Goal: Information Seeking & Learning: Understand process/instructions

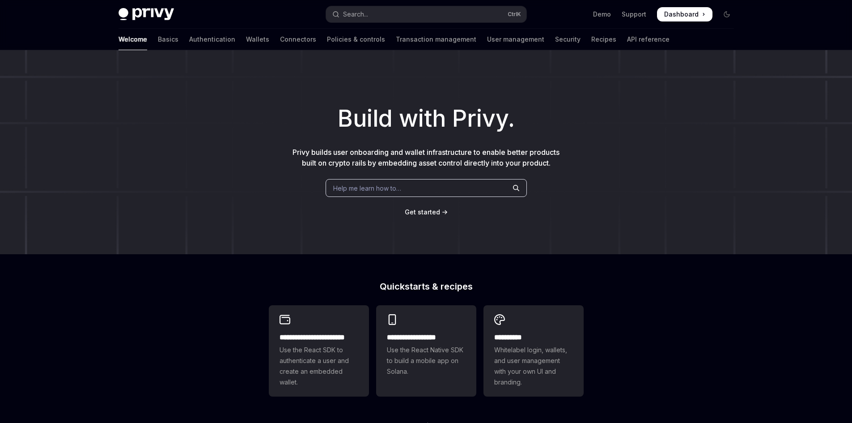
click at [491, 209] on div "Get started" at bounding box center [426, 212] width 824 height 9
click at [280, 42] on link "Connectors" at bounding box center [298, 39] width 36 height 21
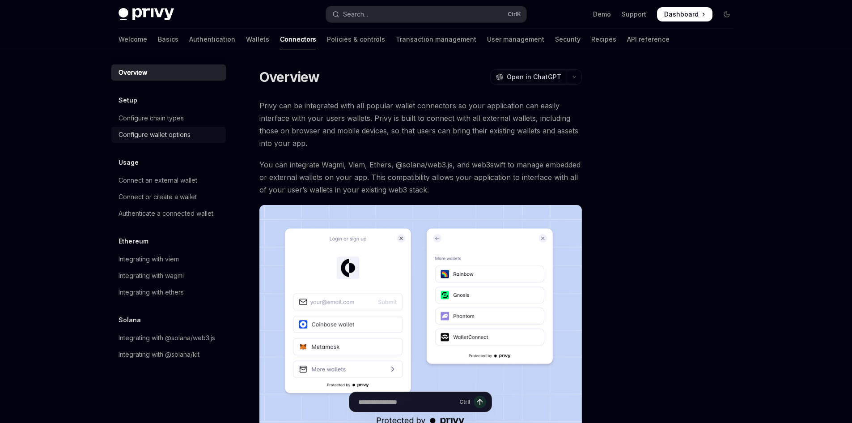
click at [152, 133] on div "Configure wallet options" at bounding box center [155, 134] width 72 height 11
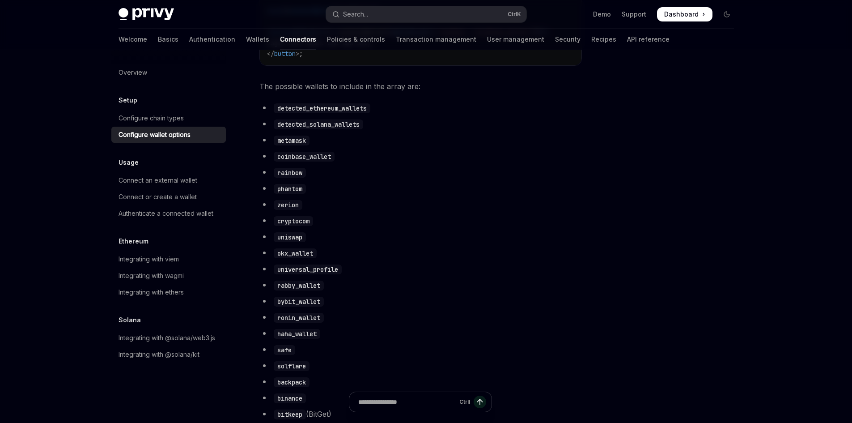
scroll to position [447, 0]
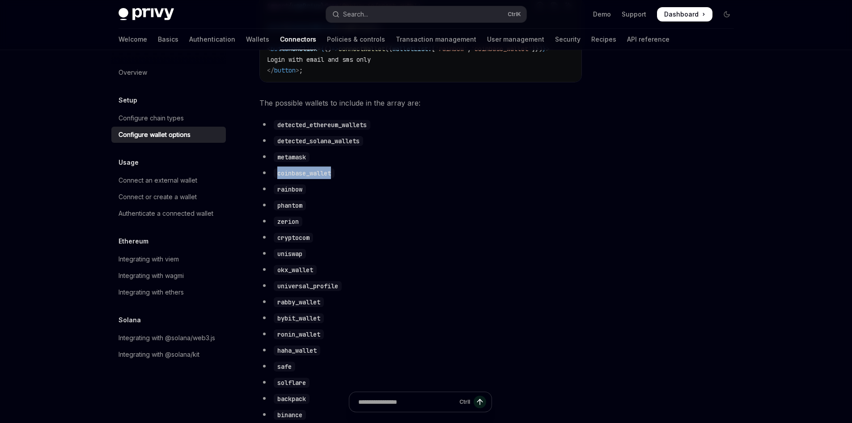
drag, startPoint x: 274, startPoint y: 179, endPoint x: 377, endPoint y: 183, distance: 103.0
click at [377, 179] on li "coinbase_wallet" at bounding box center [421, 172] width 323 height 13
copy code "coinbase_wallet"
click at [377, 179] on li "coinbase_wallet" at bounding box center [421, 172] width 323 height 13
click at [406, 237] on ul "detected_ethereum_wallets detected_solana_wallets metamask coinbase_wallet rain…" at bounding box center [421, 306] width 323 height 376
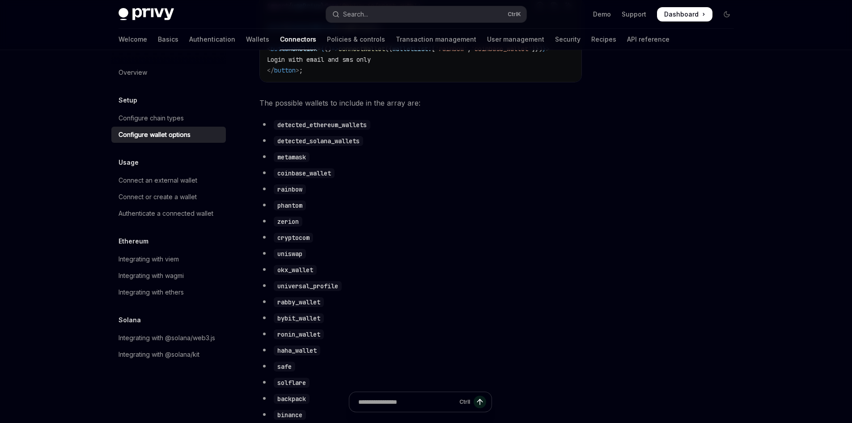
click at [308, 142] on li "detected_solana_wallets" at bounding box center [421, 140] width 323 height 13
click at [309, 146] on code "detected_solana_wallets" at bounding box center [318, 141] width 89 height 10
copy code "detected_solana_wallets"
click at [524, 147] on li "detected_solana_wallets" at bounding box center [421, 140] width 323 height 13
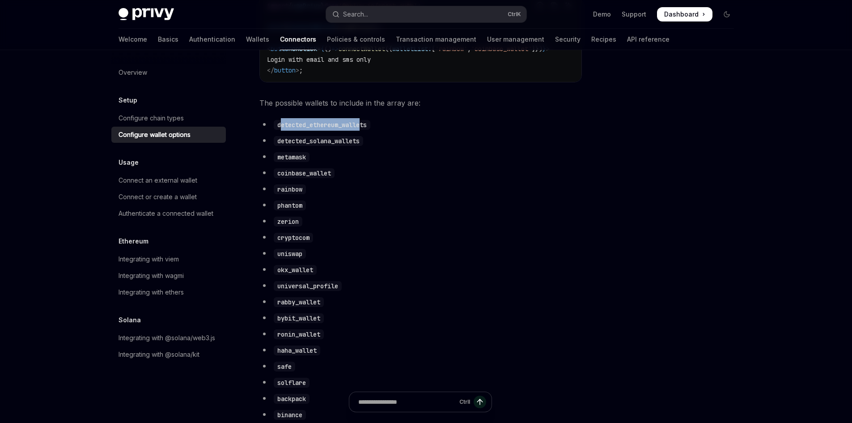
drag, startPoint x: 281, startPoint y: 132, endPoint x: 381, endPoint y: 134, distance: 100.3
click at [371, 130] on code "detected_ethereum_wallets" at bounding box center [322, 125] width 97 height 10
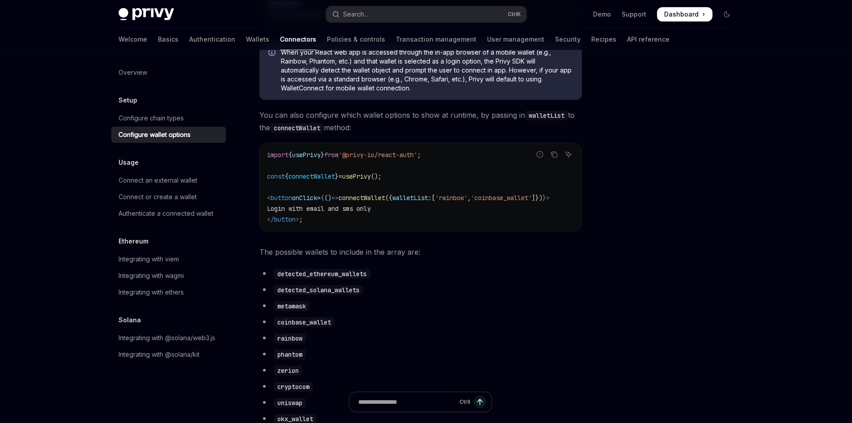
click at [446, 296] on li "detected_solana_wallets" at bounding box center [421, 289] width 323 height 13
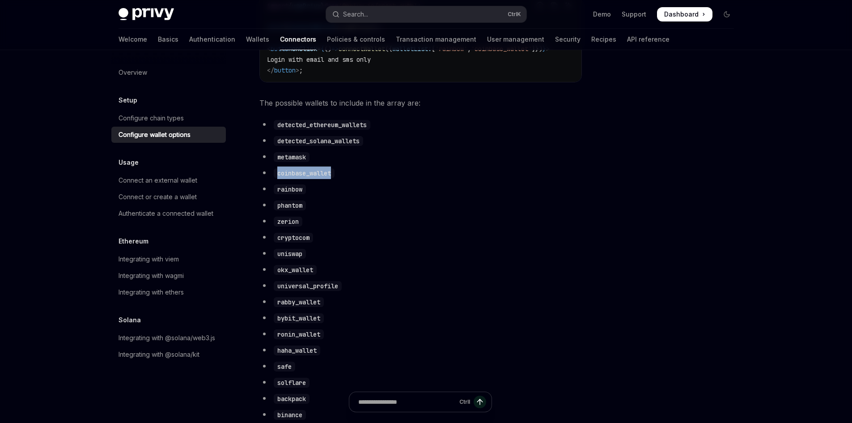
drag, startPoint x: 277, startPoint y: 182, endPoint x: 377, endPoint y: 182, distance: 100.2
click at [377, 179] on li "coinbase_wallet" at bounding box center [421, 172] width 323 height 13
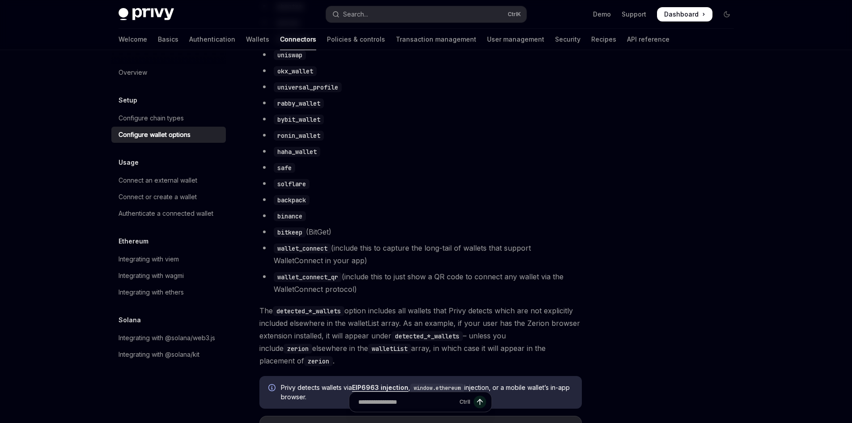
scroll to position [671, 0]
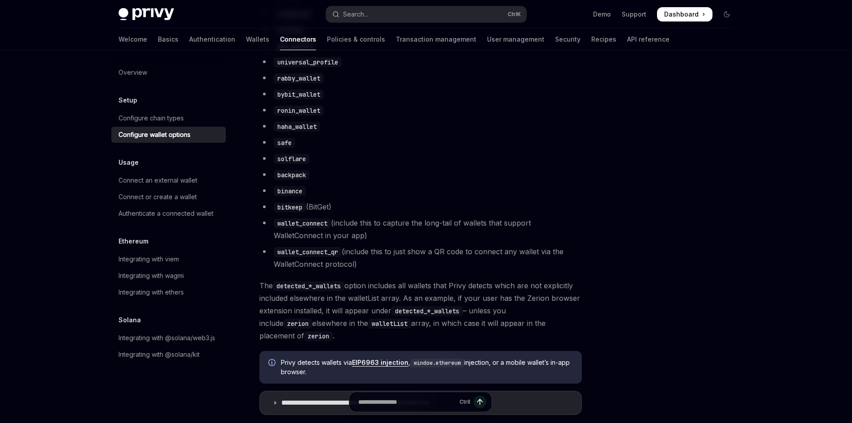
click at [371, 192] on li "binance" at bounding box center [421, 190] width 323 height 13
click at [321, 228] on code "wallet_connect" at bounding box center [302, 223] width 57 height 10
copy li "wallet_connect"
click at [392, 178] on li "backpack" at bounding box center [421, 174] width 323 height 13
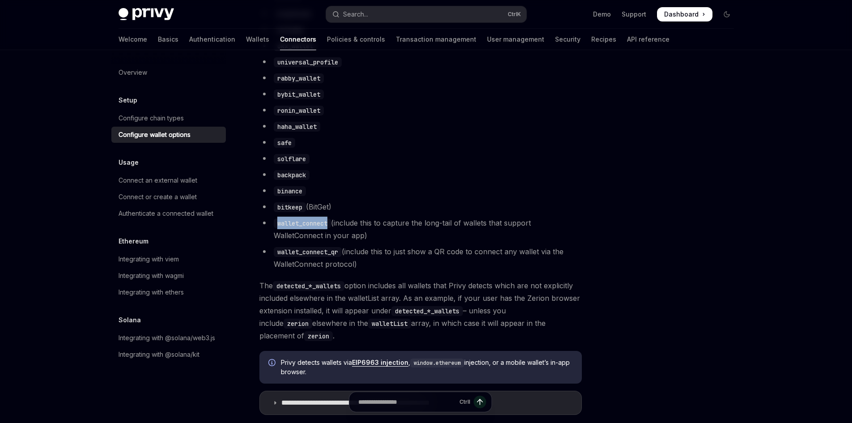
drag, startPoint x: 330, startPoint y: 230, endPoint x: 276, endPoint y: 231, distance: 54.6
click at [276, 228] on code "wallet_connect" at bounding box center [302, 223] width 57 height 10
copy code "wallet_connect"
click at [358, 196] on li "binance" at bounding box center [421, 190] width 323 height 13
click at [608, 209] on div at bounding box center [673, 245] width 136 height 355
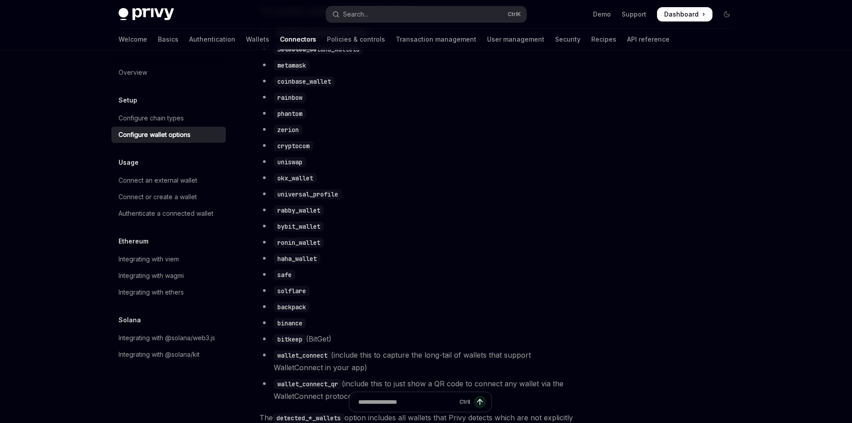
scroll to position [522, 0]
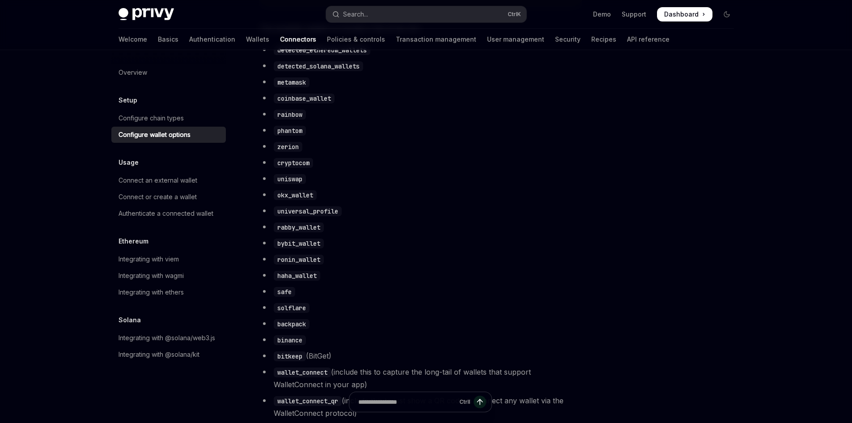
click at [526, 162] on ul "detected_ethereum_wallets detected_solana_wallets metamask coinbase_wallet rain…" at bounding box center [421, 231] width 323 height 376
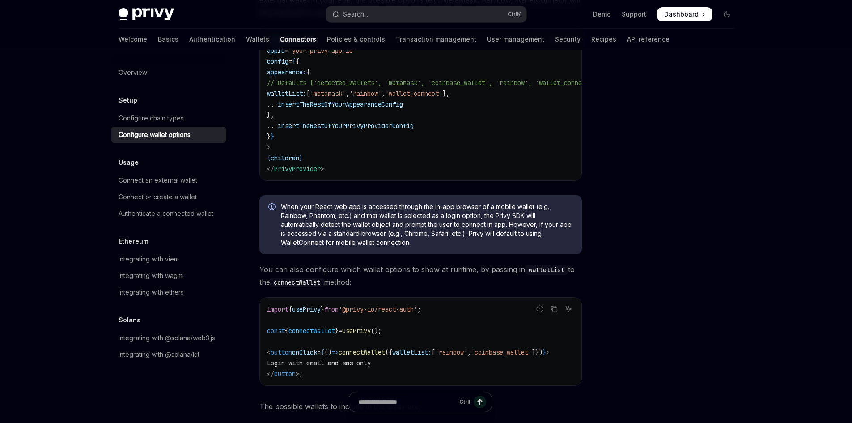
scroll to position [0, 0]
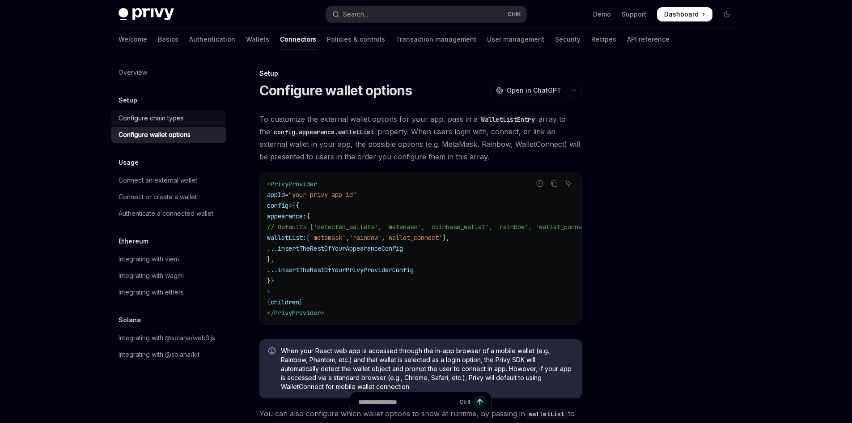
click at [135, 115] on div "Configure chain types" at bounding box center [151, 118] width 65 height 11
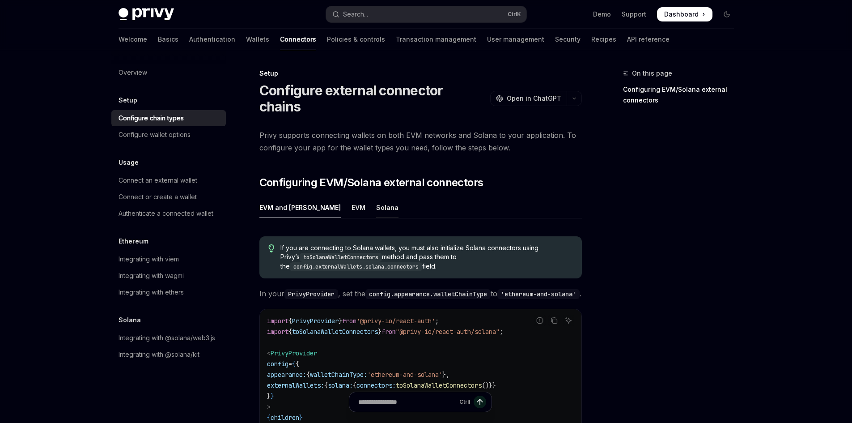
click at [376, 197] on div "Solana" at bounding box center [387, 207] width 22 height 21
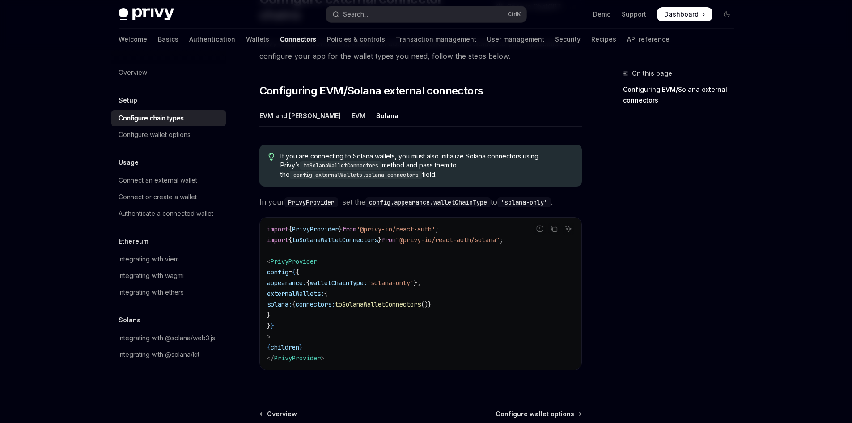
scroll to position [75, 0]
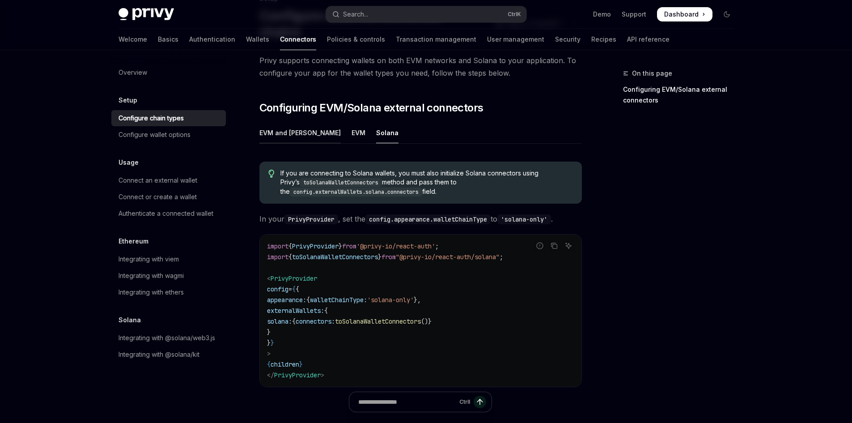
click at [286, 122] on div "EVM and [PERSON_NAME]" at bounding box center [300, 132] width 81 height 21
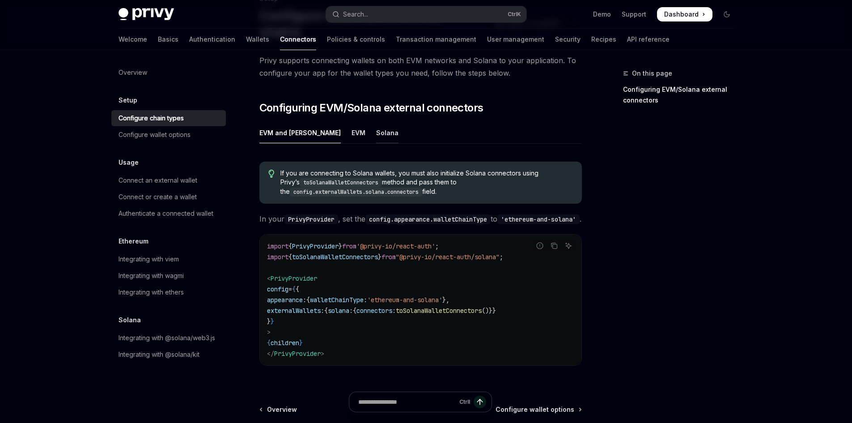
click at [376, 122] on div "Solana" at bounding box center [387, 132] width 22 height 21
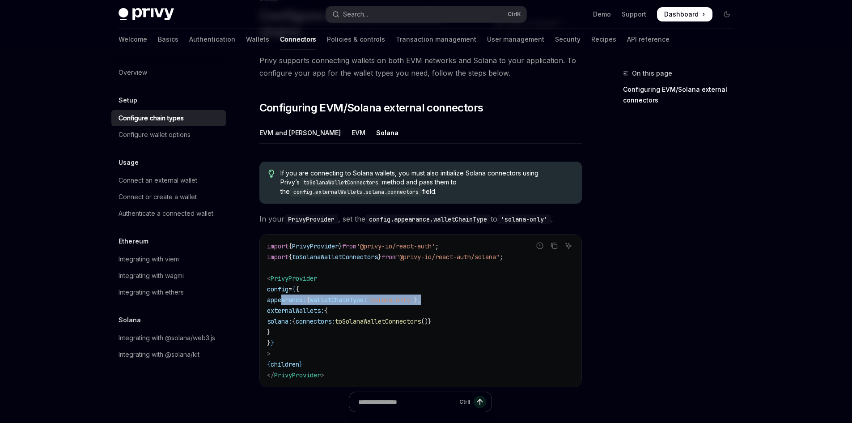
drag, startPoint x: 282, startPoint y: 285, endPoint x: 452, endPoint y: 287, distance: 170.0
click at [452, 287] on code "import { PrivyProvider } from '@privy-io/react-auth' ; import { toSolanaWalletC…" at bounding box center [420, 311] width 307 height 140
click at [352, 122] on div "EVM" at bounding box center [359, 132] width 14 height 21
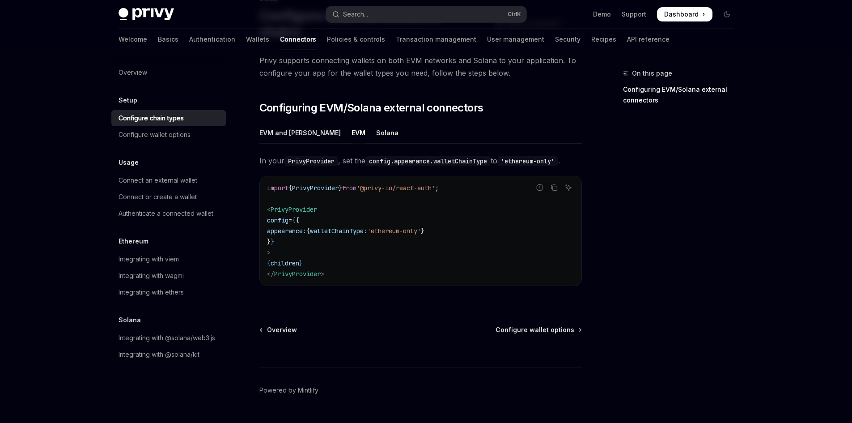
click at [297, 122] on div "EVM and [PERSON_NAME]" at bounding box center [300, 132] width 81 height 21
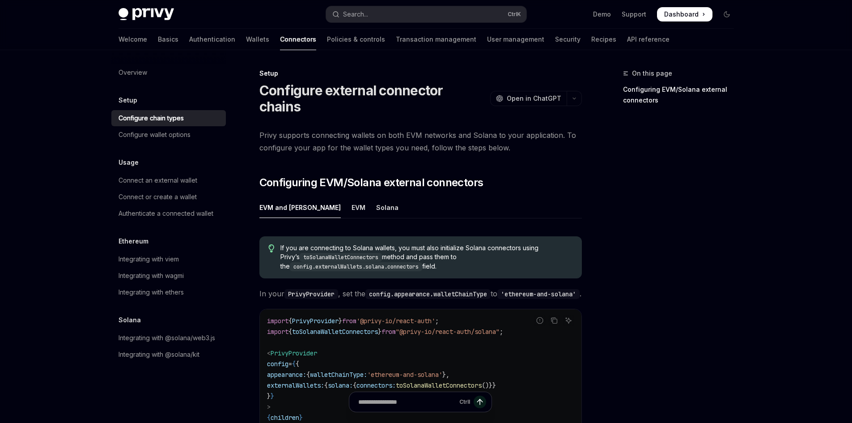
click at [318, 197] on ul "EVM and [PERSON_NAME]" at bounding box center [421, 207] width 323 height 21
click at [352, 197] on div "EVM" at bounding box center [359, 207] width 14 height 21
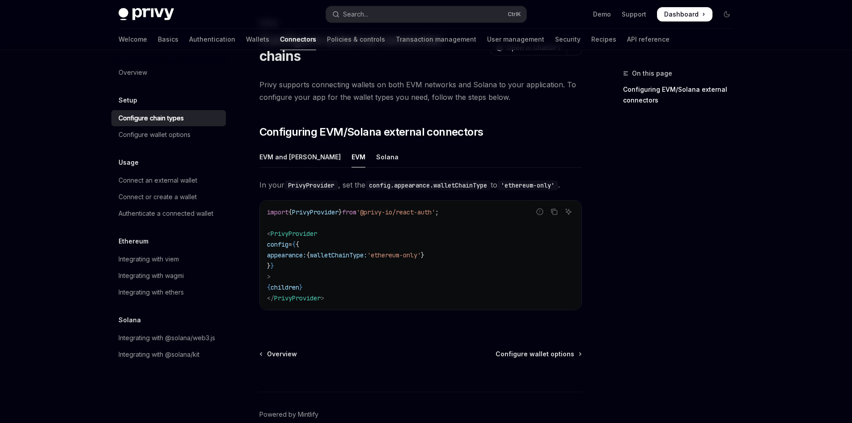
scroll to position [81, 0]
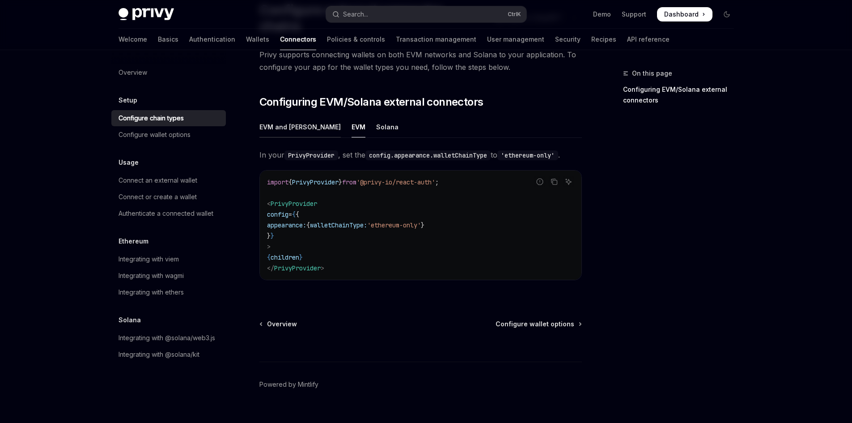
click at [285, 116] on div "EVM and [PERSON_NAME]" at bounding box center [300, 126] width 81 height 21
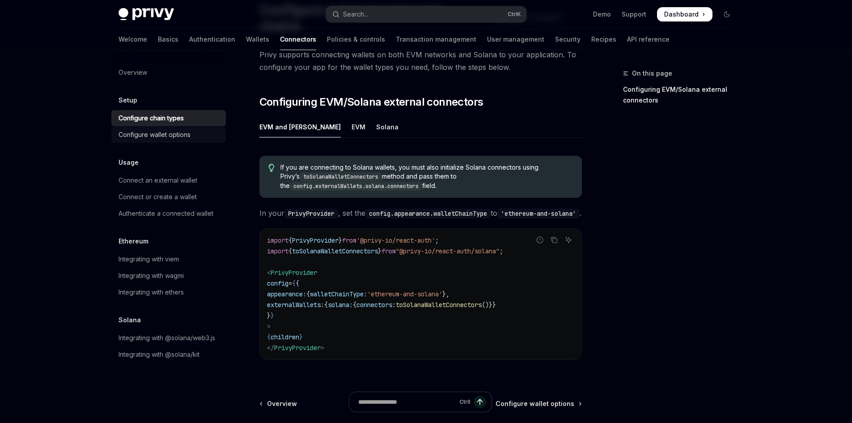
click at [165, 131] on div "Configure wallet options" at bounding box center [155, 134] width 72 height 11
type textarea "*"
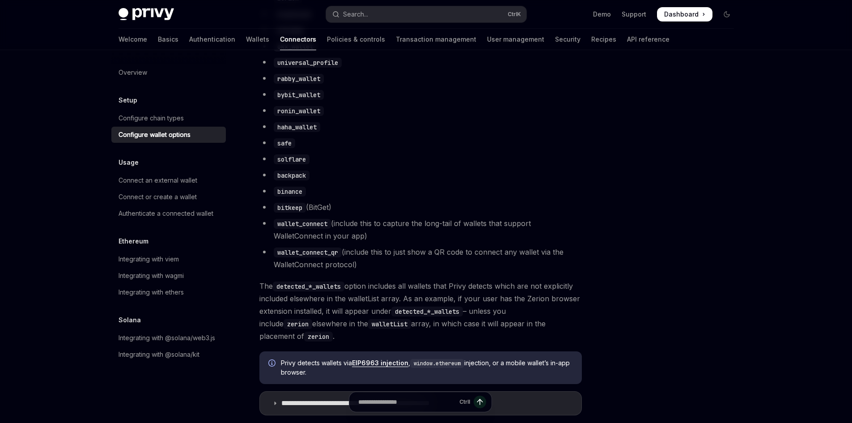
scroll to position [671, 0]
drag, startPoint x: 627, startPoint y: 132, endPoint x: 536, endPoint y: 51, distance: 121.4
click at [627, 132] on div at bounding box center [673, 245] width 136 height 355
click at [578, 142] on ul "detected_ethereum_wallets detected_solana_wallets metamask coinbase_wallet rain…" at bounding box center [421, 82] width 323 height 376
click at [536, 189] on ul "detected_ethereum_wallets detected_solana_wallets metamask coinbase_wallet rain…" at bounding box center [421, 82] width 323 height 376
